Goal: Transaction & Acquisition: Purchase product/service

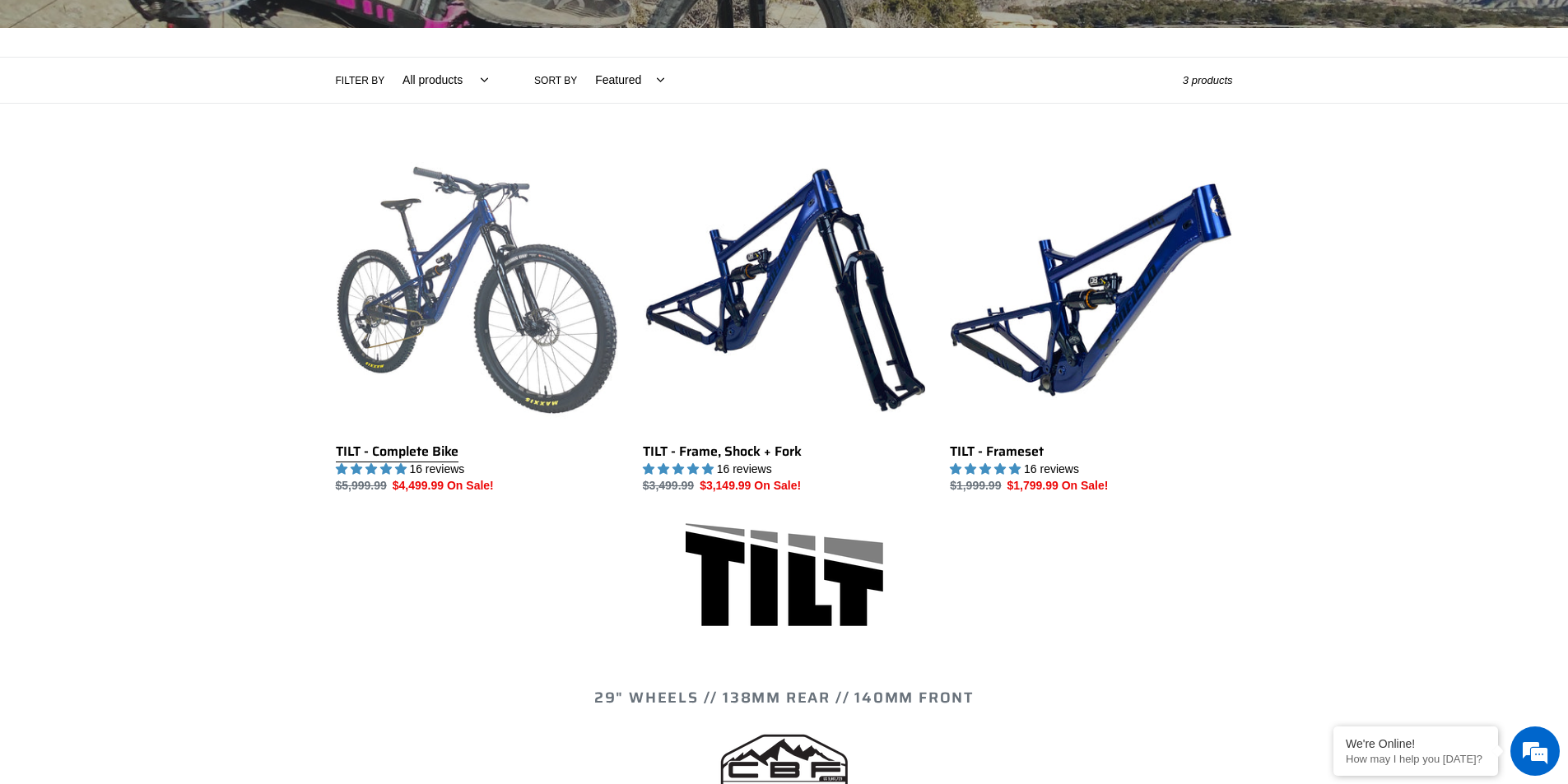
scroll to position [329, 0]
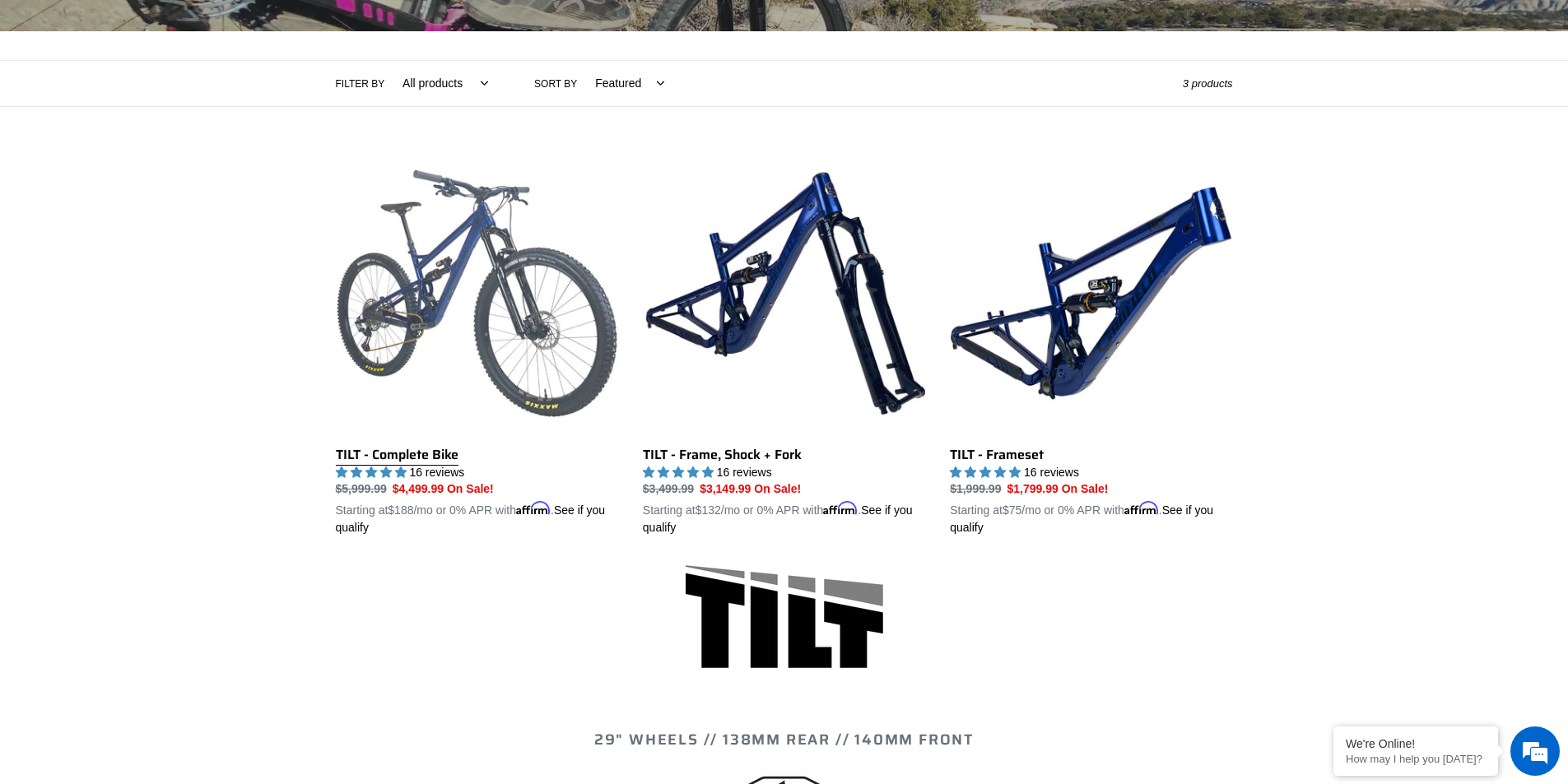
click at [405, 448] on link "TILT - Complete Bike" at bounding box center [477, 345] width 282 height 385
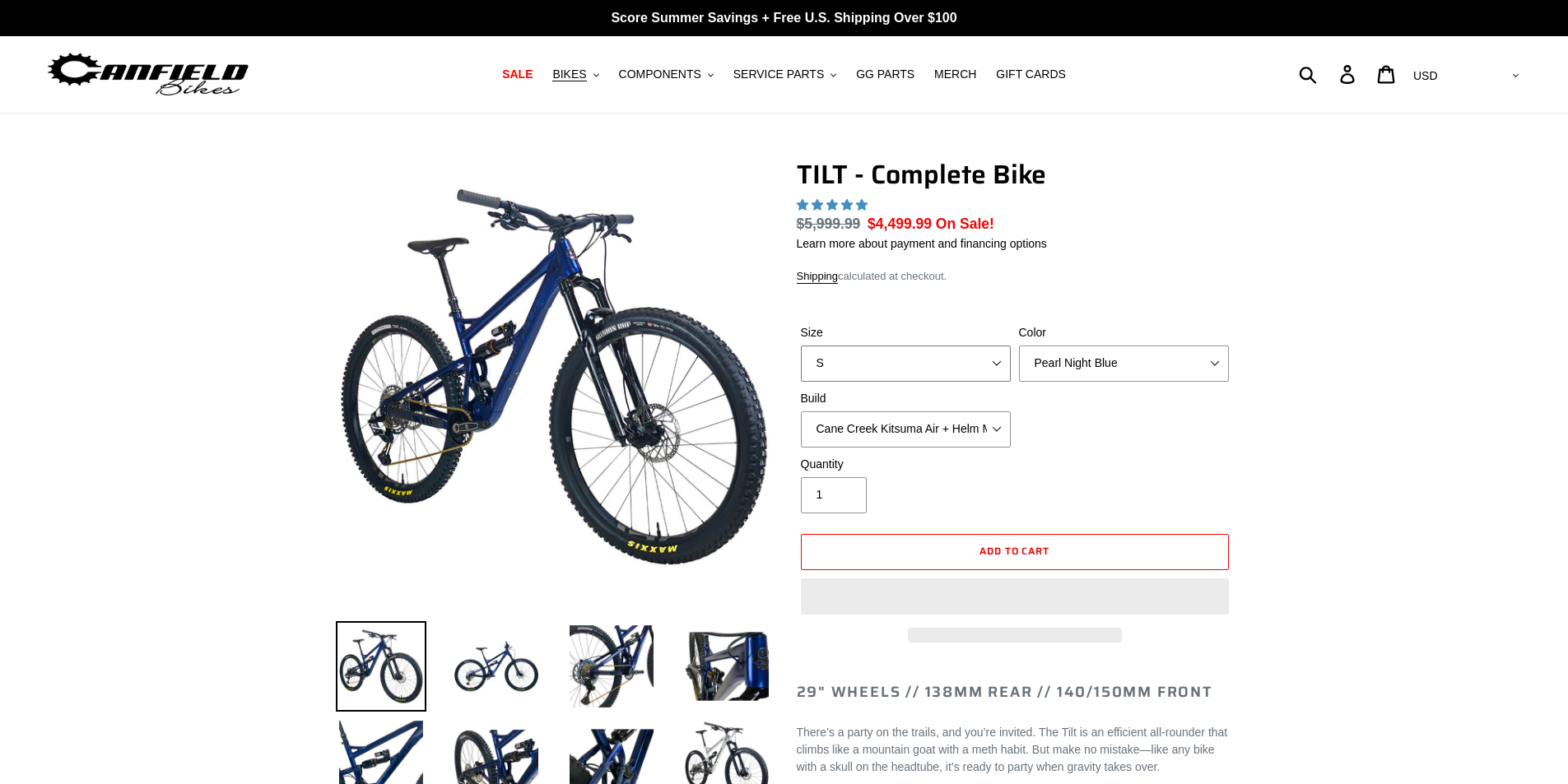
click at [987, 351] on select "S M L" at bounding box center [906, 363] width 210 height 36
click at [987, 352] on select "S M L" at bounding box center [906, 363] width 210 height 36
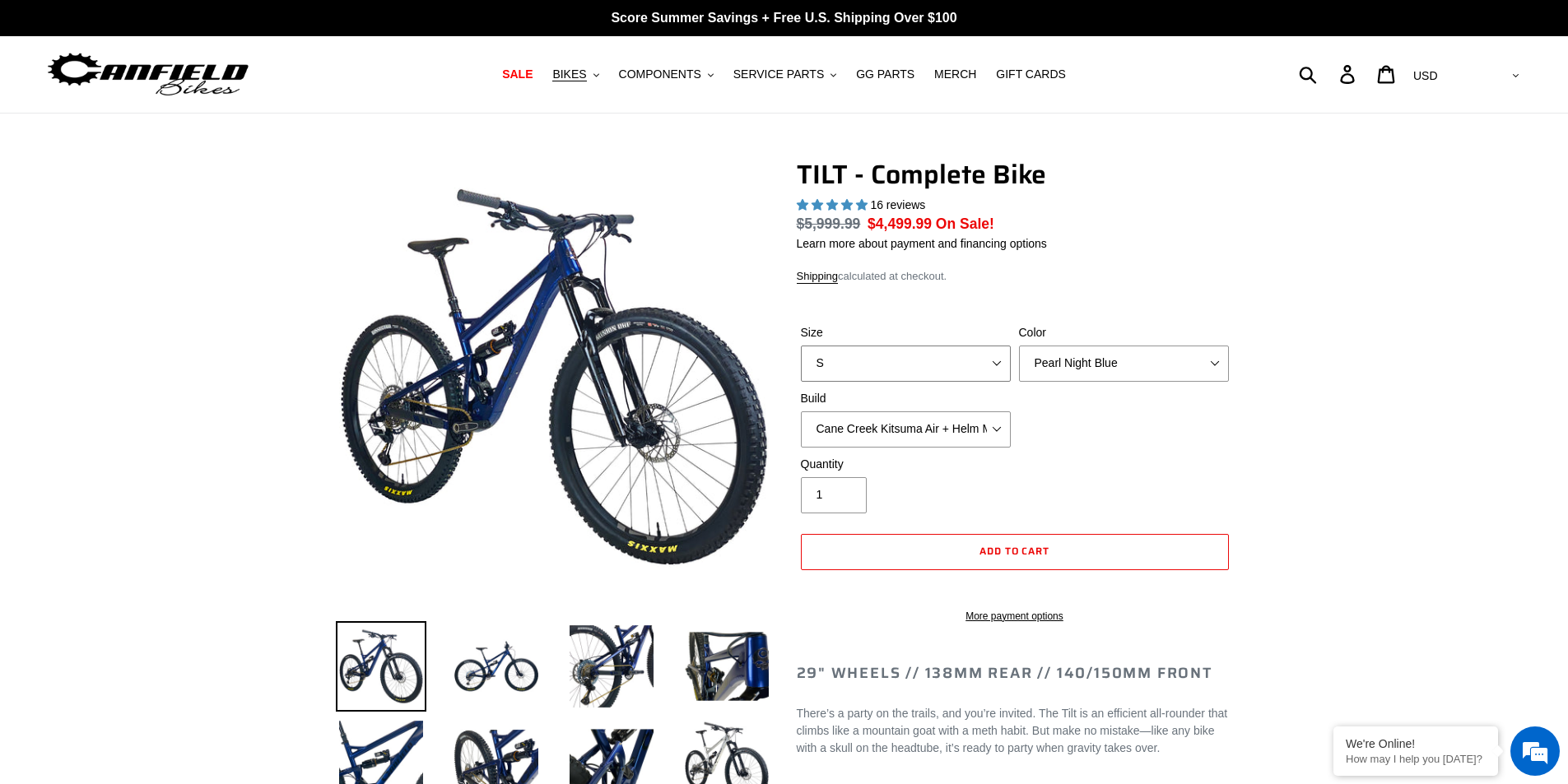
select select "highest-rating"
click at [1116, 359] on select "Pearl Night Blue Stealth Silver Raw" at bounding box center [1124, 363] width 210 height 36
select select "Raw"
click at [1019, 345] on select "Pearl Night Blue Stealth Silver Raw" at bounding box center [1124, 363] width 210 height 36
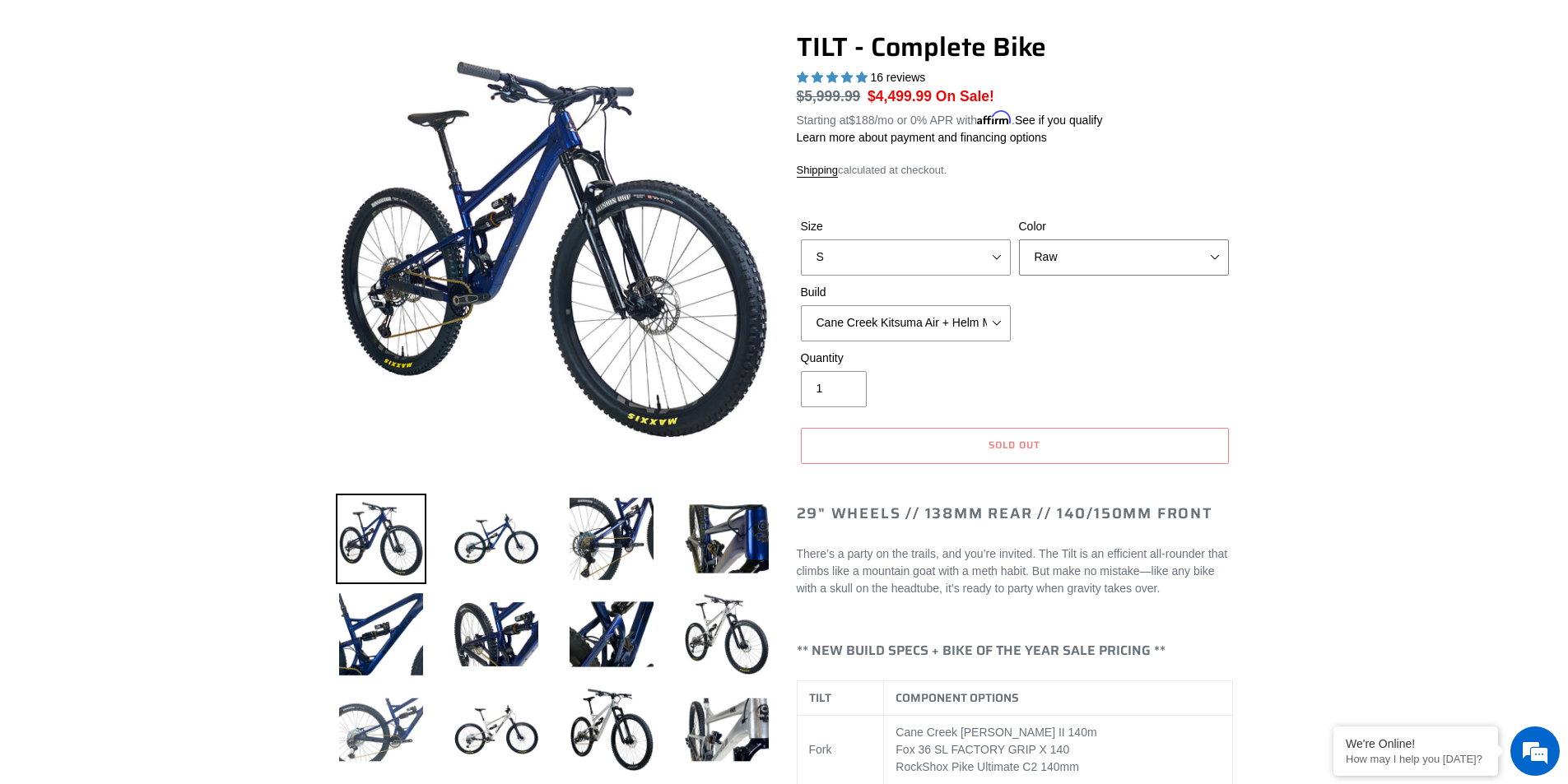
scroll to position [247, 0]
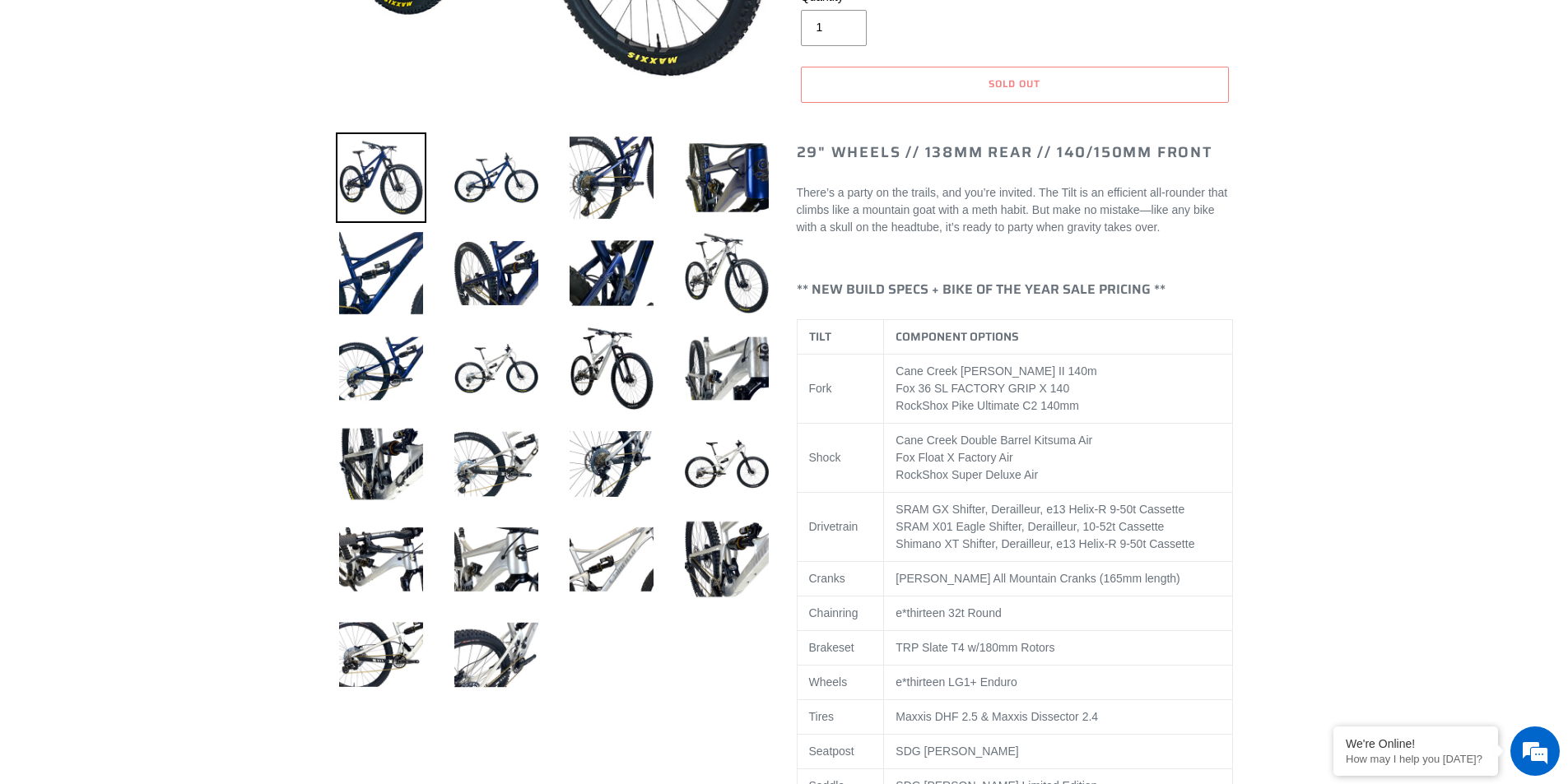
scroll to position [494, 0]
